Goal: Information Seeking & Learning: Learn about a topic

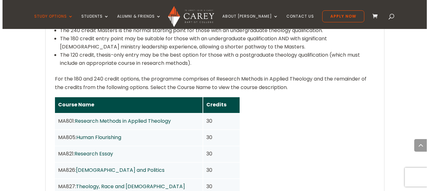
scroll to position [534, 0]
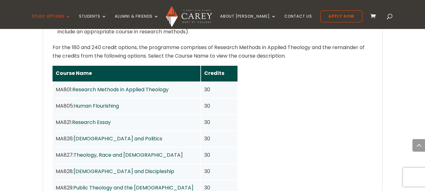
click at [111, 102] on link "Human Flourishing" at bounding box center [96, 105] width 45 height 7
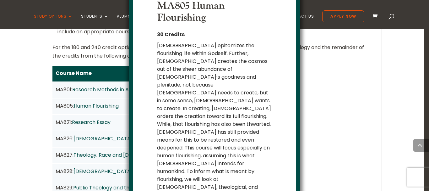
scroll to position [39, 0]
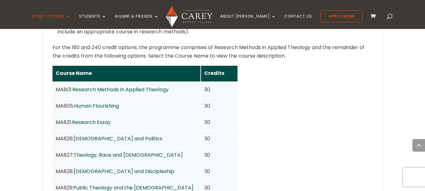
click at [106, 135] on link "[DEMOGRAPHIC_DATA] and Politics" at bounding box center [118, 138] width 89 height 7
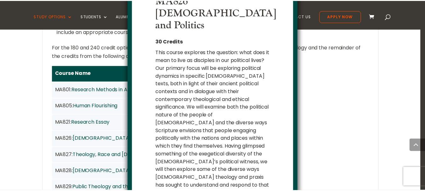
scroll to position [24, 0]
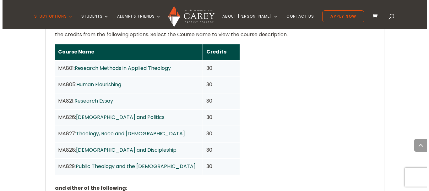
scroll to position [566, 0]
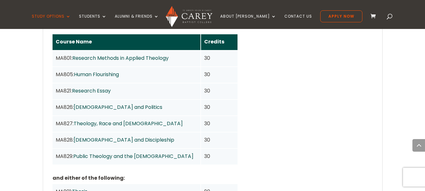
click at [137, 120] on link "Theology, Race and [DEMOGRAPHIC_DATA]" at bounding box center [128, 123] width 109 height 7
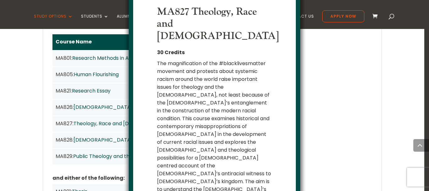
scroll to position [15, 0]
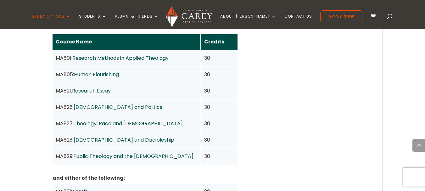
click at [129, 136] on link "[DEMOGRAPHIC_DATA] and Discipleship" at bounding box center [124, 139] width 101 height 7
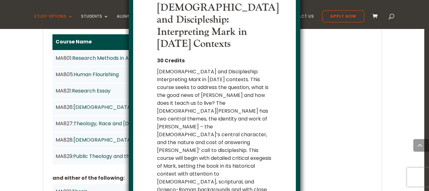
scroll to position [33, 0]
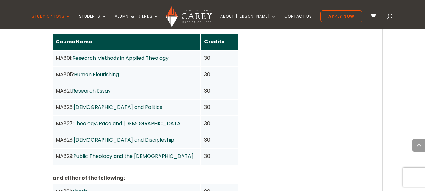
click at [128, 152] on link "Public Theology and the [DEMOGRAPHIC_DATA]" at bounding box center [133, 155] width 120 height 7
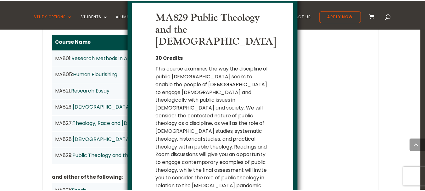
scroll to position [7, 0]
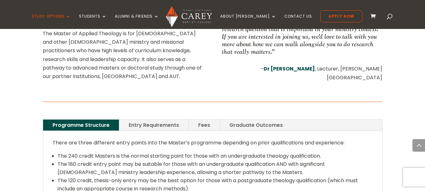
scroll to position [377, 0]
click at [179, 120] on link "Entry Requirements" at bounding box center [153, 125] width 69 height 11
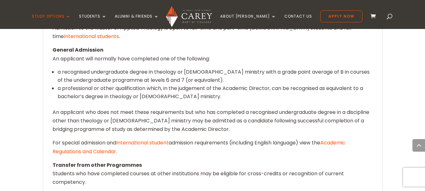
scroll to position [440, 0]
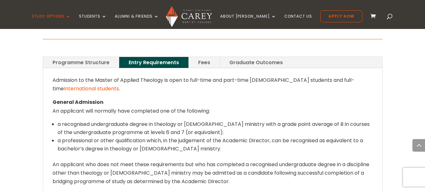
click at [209, 57] on link "Fees" at bounding box center [204, 62] width 31 height 11
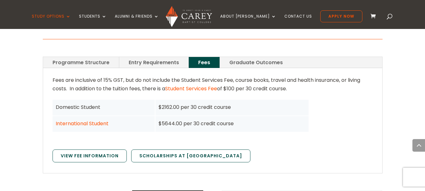
click at [252, 57] on link "Graduate Outcomes" at bounding box center [256, 62] width 72 height 11
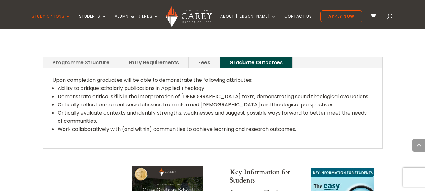
click at [198, 57] on link "Fees" at bounding box center [204, 62] width 31 height 11
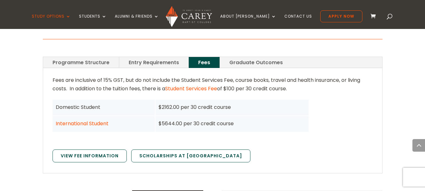
click at [167, 57] on link "Entry Requirements" at bounding box center [153, 62] width 69 height 11
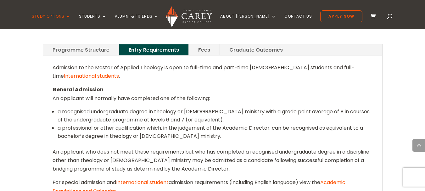
scroll to position [409, 0]
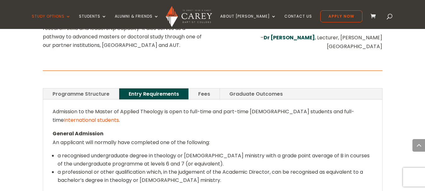
click at [92, 88] on link "Programme Structure" at bounding box center [81, 93] width 76 height 11
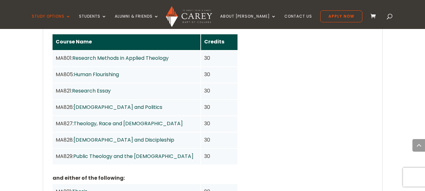
scroll to position [597, 0]
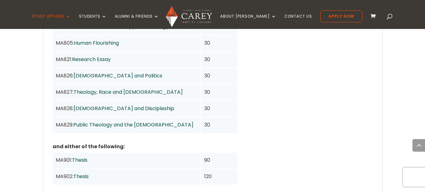
click at [90, 156] on div "MA901: Thesis" at bounding box center [127, 160] width 142 height 8
click at [87, 156] on link "Thesis" at bounding box center [79, 159] width 15 height 7
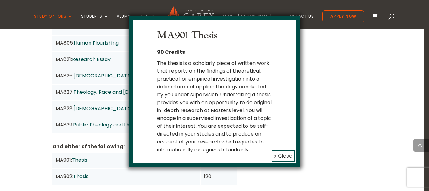
click at [281, 162] on button "x Close" at bounding box center [283, 156] width 23 height 12
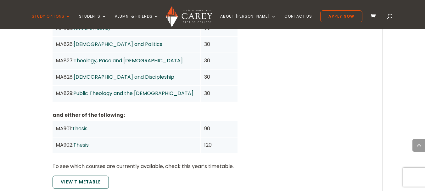
scroll to position [660, 0]
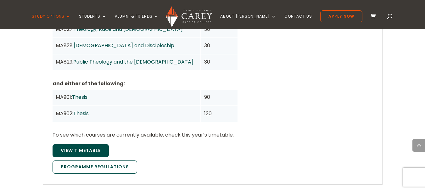
click at [90, 144] on link "View Timetable" at bounding box center [80, 150] width 56 height 13
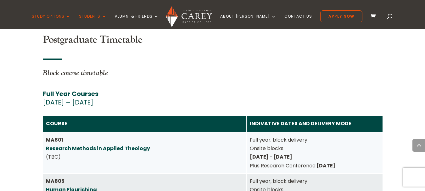
scroll to position [2770, 0]
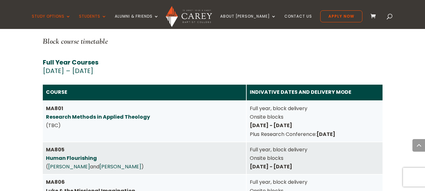
click at [69, 178] on strong "MA806 Luke & the Missional Imagination" at bounding box center [90, 186] width 89 height 16
drag, startPoint x: 66, startPoint y: 131, endPoint x: 87, endPoint y: 131, distance: 21.4
click at [66, 178] on strong "MA806 Luke & the Missional Imagination" at bounding box center [90, 186] width 89 height 16
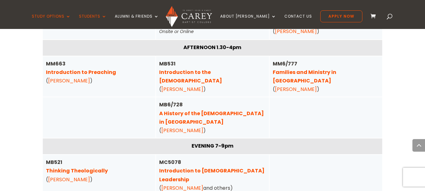
scroll to position [2235, 0]
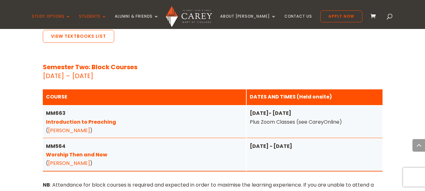
scroll to position [881, 0]
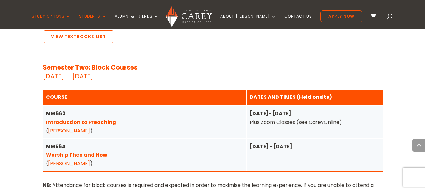
click at [90, 151] on link "Worship Then and Now" at bounding box center [76, 154] width 61 height 7
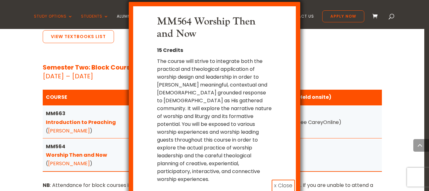
click at [285, 179] on button "x Close" at bounding box center [283, 185] width 23 height 12
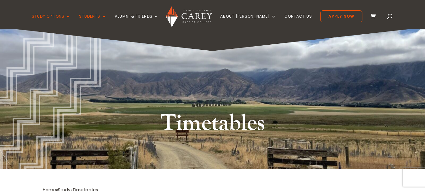
scroll to position [0, 0]
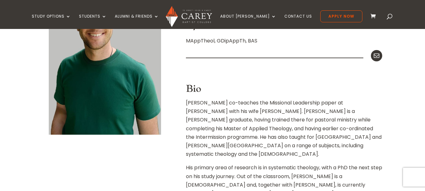
scroll to position [189, 0]
